Goal: Transaction & Acquisition: Purchase product/service

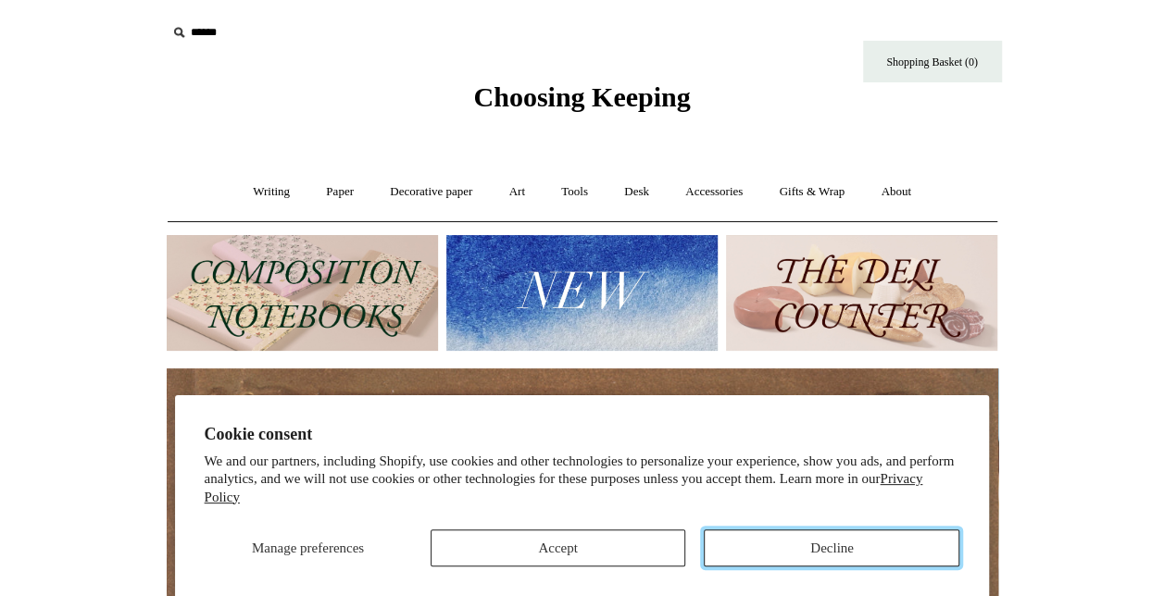
click at [813, 555] on button "Decline" at bounding box center [832, 548] width 256 height 37
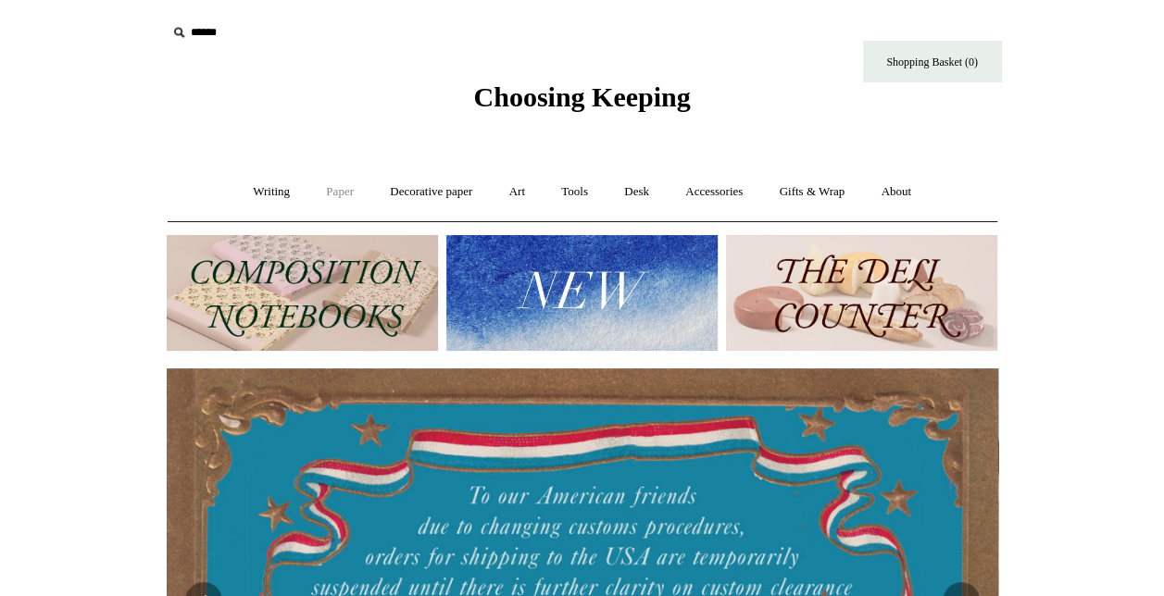
click at [339, 193] on link "Paper +" at bounding box center [339, 192] width 61 height 49
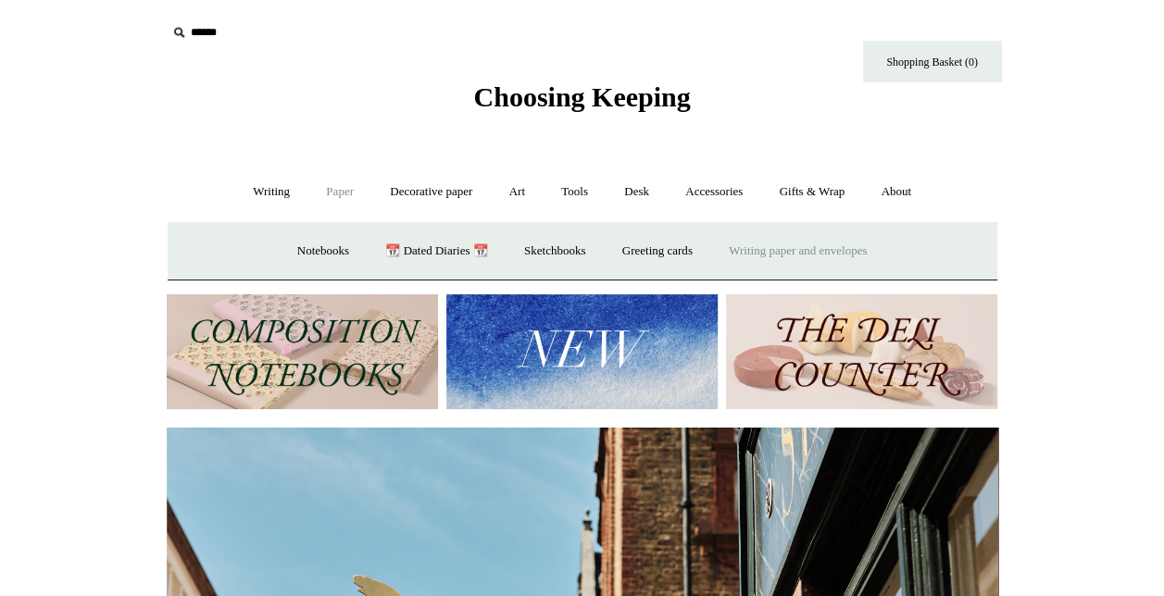
scroll to position [0, 831]
click at [841, 245] on link "Writing paper and envelopes +" at bounding box center [797, 251] width 171 height 49
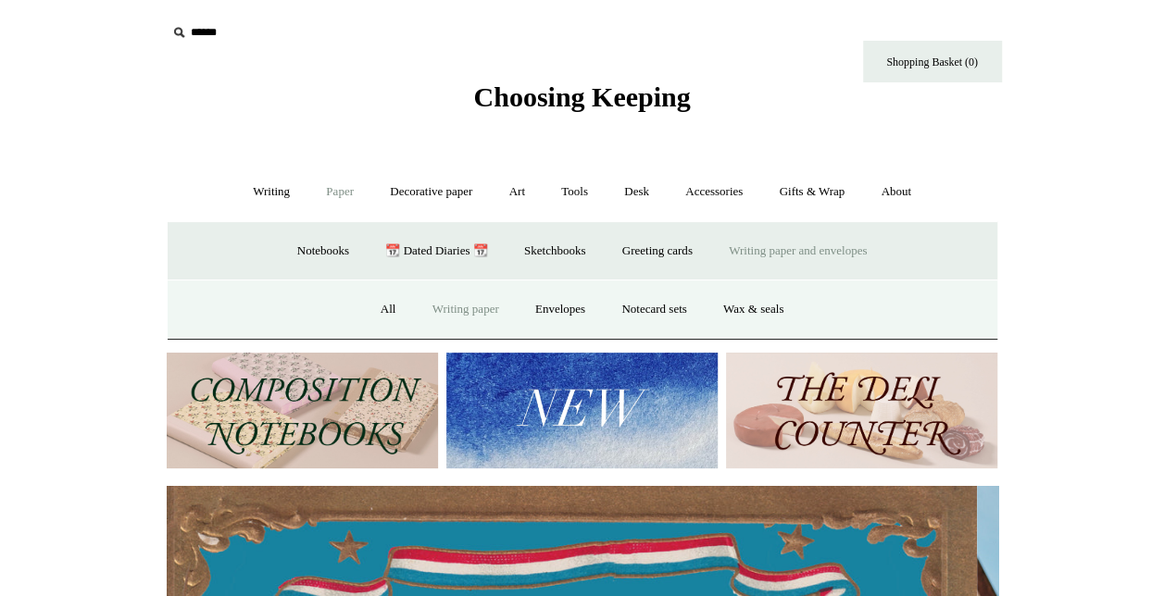
scroll to position [0, 0]
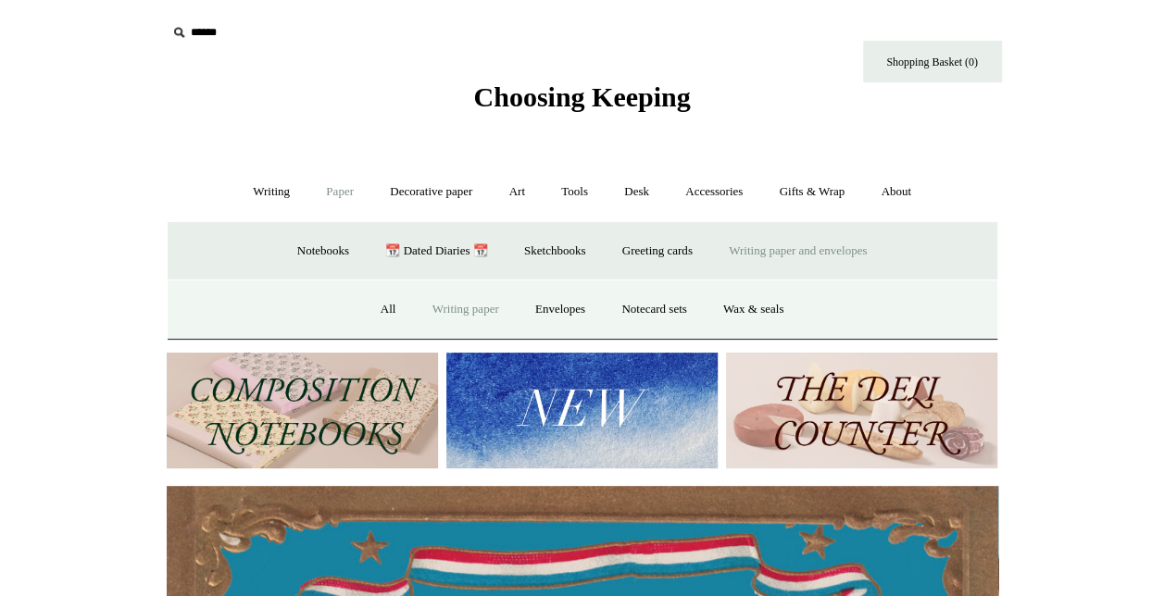
click at [482, 310] on link "Writing paper" at bounding box center [466, 309] width 100 height 49
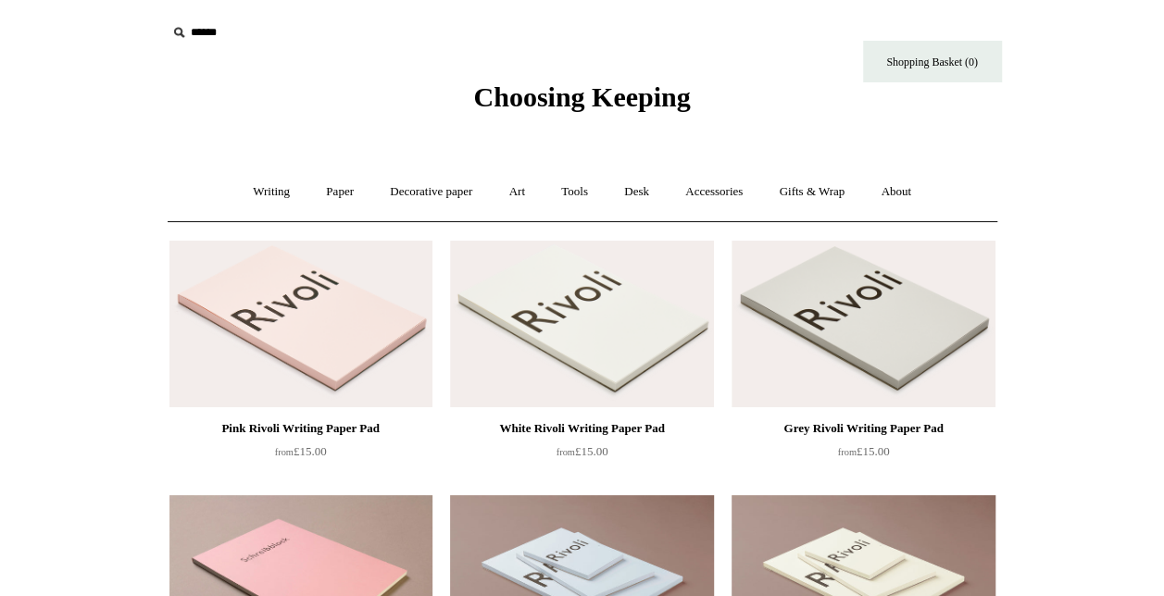
click at [366, 326] on img at bounding box center [300, 324] width 263 height 167
